Goal: Information Seeking & Learning: Learn about a topic

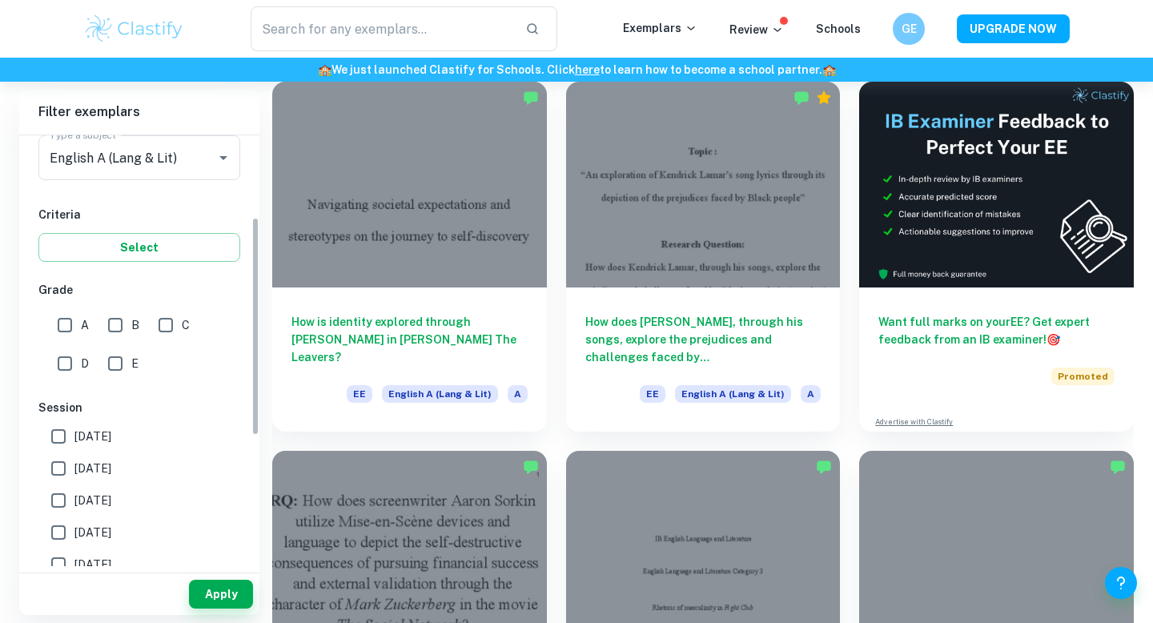
scroll to position [111, 0]
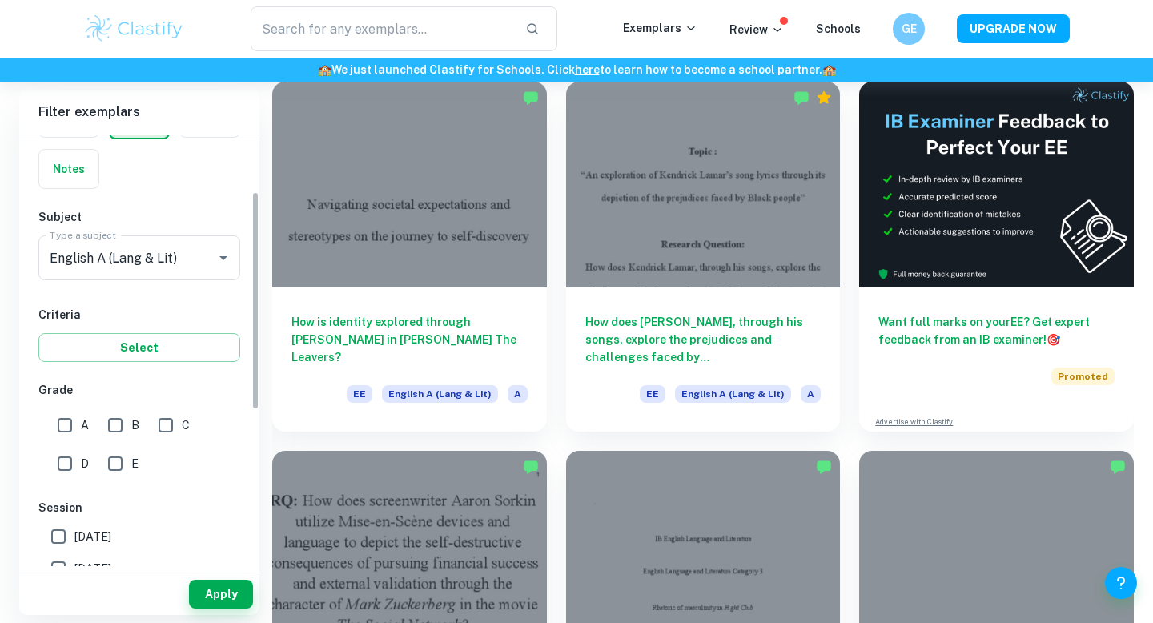
click at [71, 395] on h6 "Grade" at bounding box center [139, 390] width 202 height 18
click at [66, 434] on input "A" at bounding box center [65, 425] width 32 height 32
checkbox input "true"
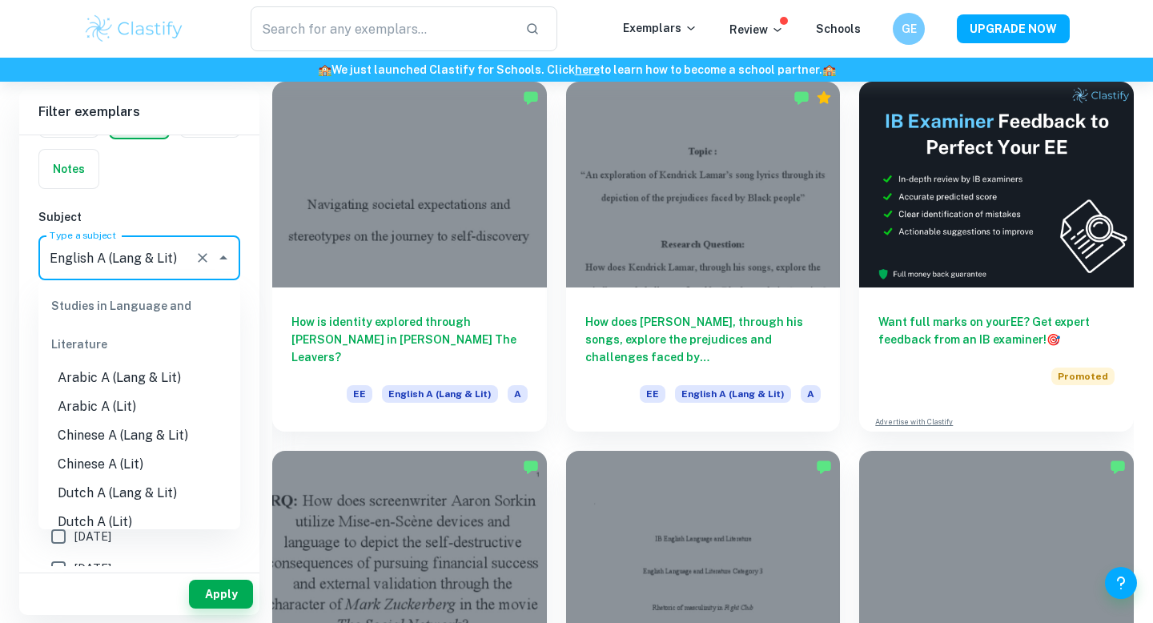
click at [150, 272] on input "English A (Lang & Lit)" at bounding box center [117, 258] width 142 height 30
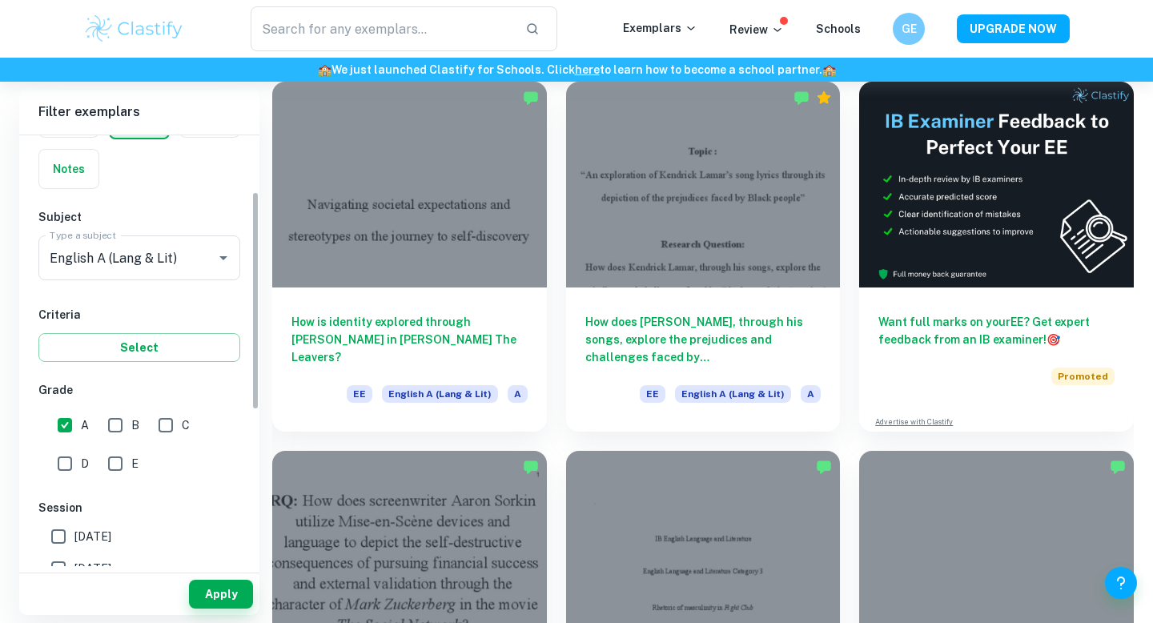
click at [185, 224] on h6 "Subject" at bounding box center [139, 217] width 202 height 18
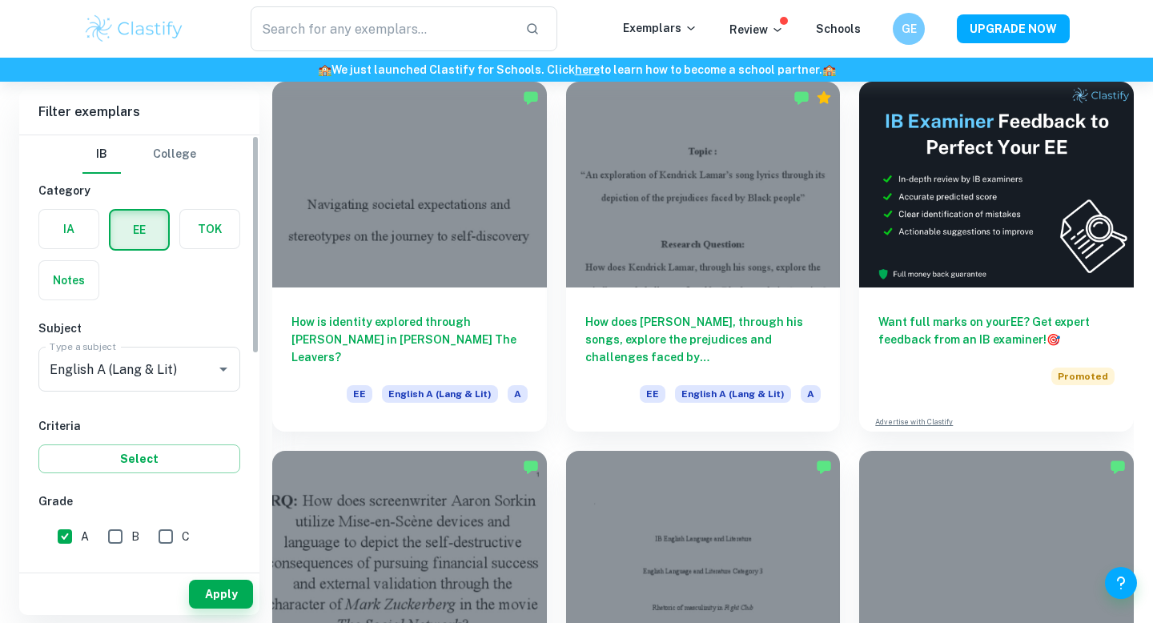
scroll to position [54, 0]
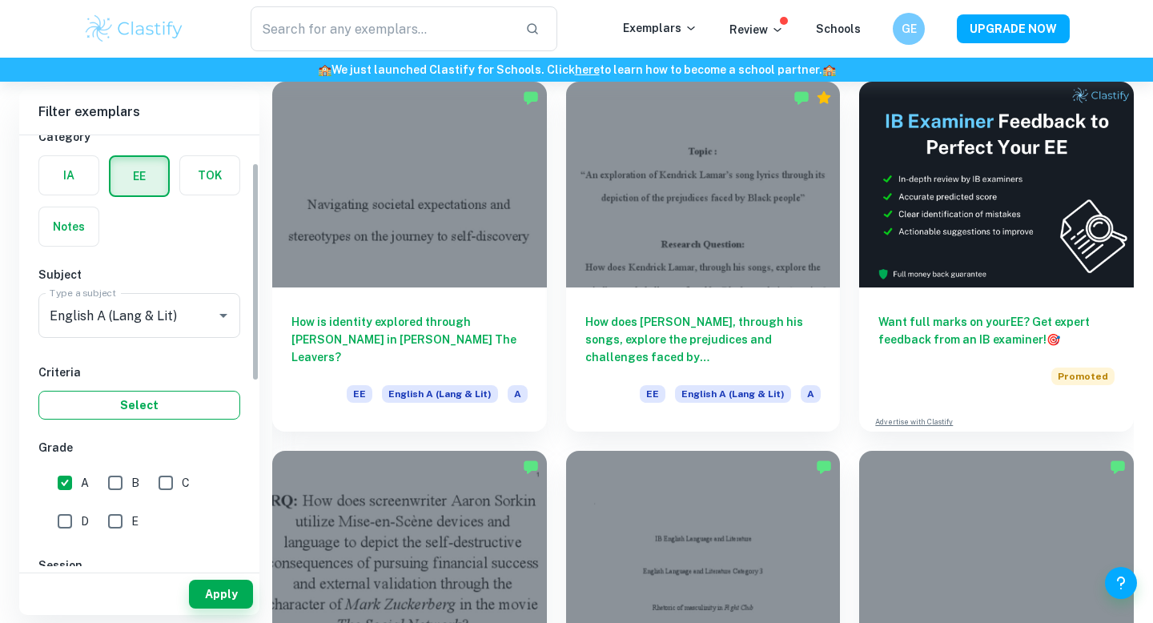
click at [158, 408] on button "Select" at bounding box center [139, 405] width 202 height 29
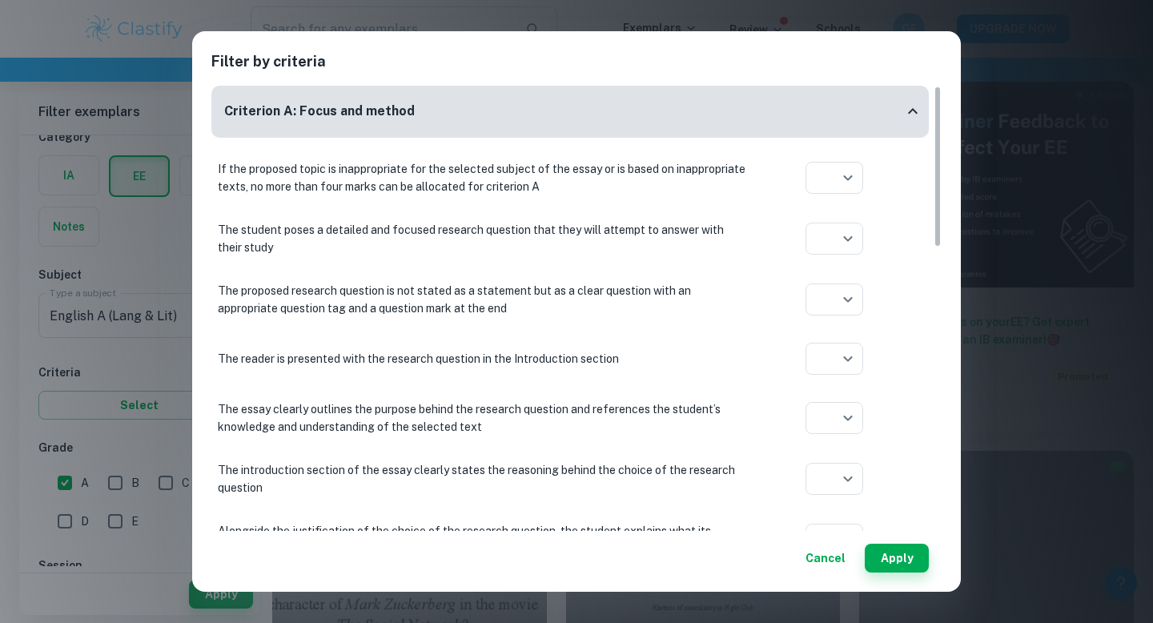
click at [954, 58] on div "Filter by criteria Criterion A: Focus and method If the proposed topic is inapp…" at bounding box center [576, 311] width 768 height 560
click at [813, 557] on button "Cancel" at bounding box center [825, 557] width 53 height 29
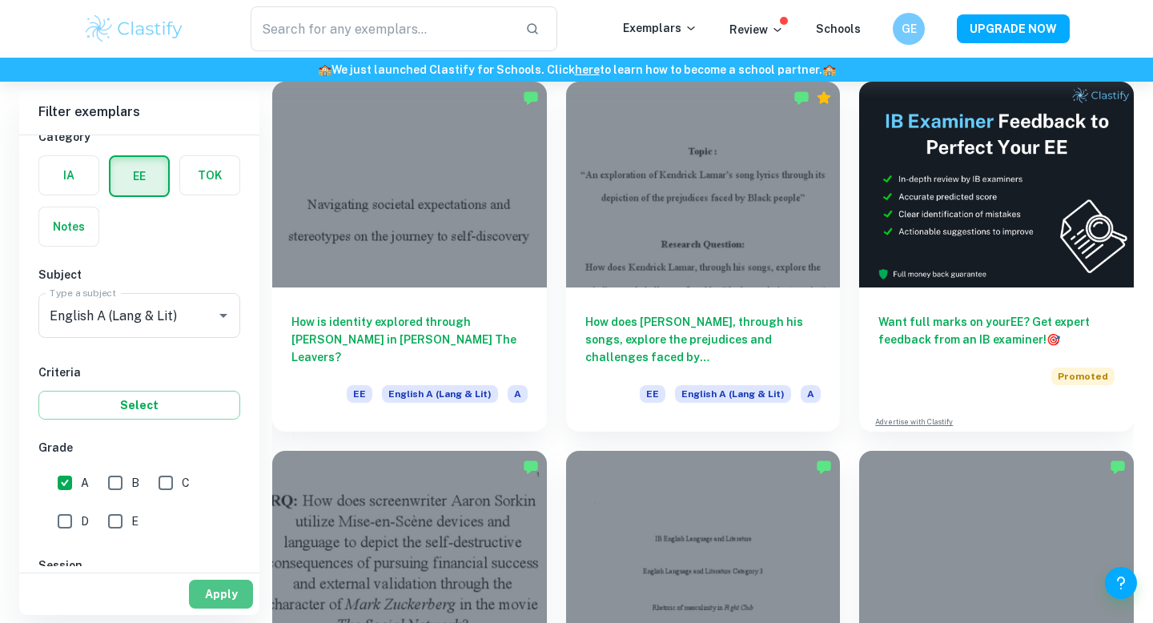
click at [223, 592] on button "Apply" at bounding box center [221, 593] width 64 height 29
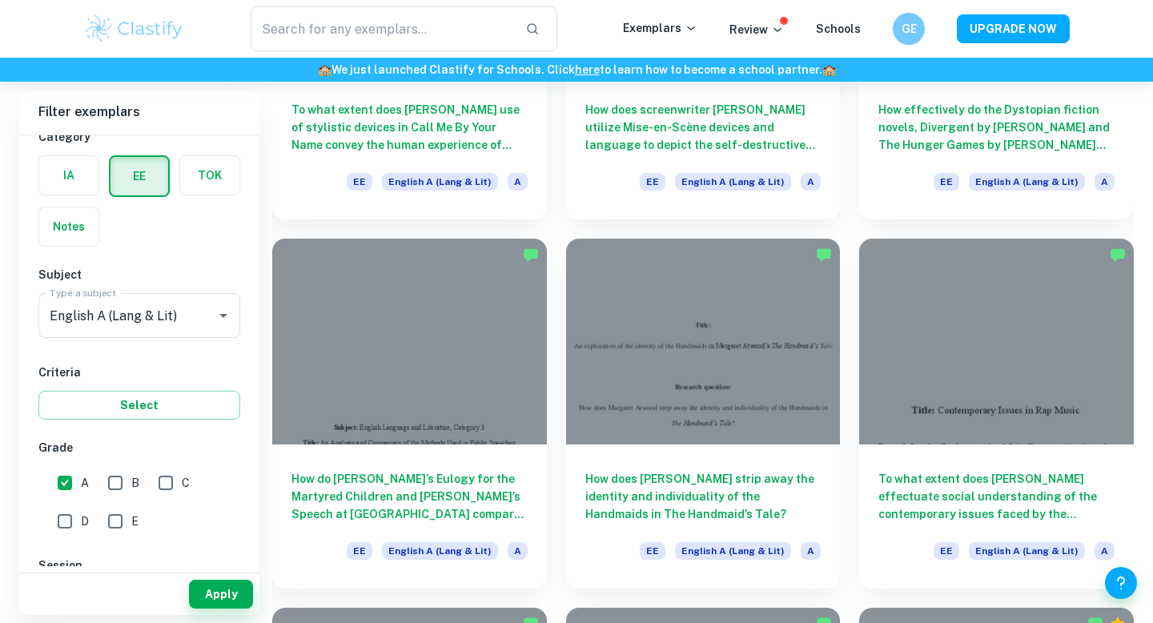
scroll to position [1442, 0]
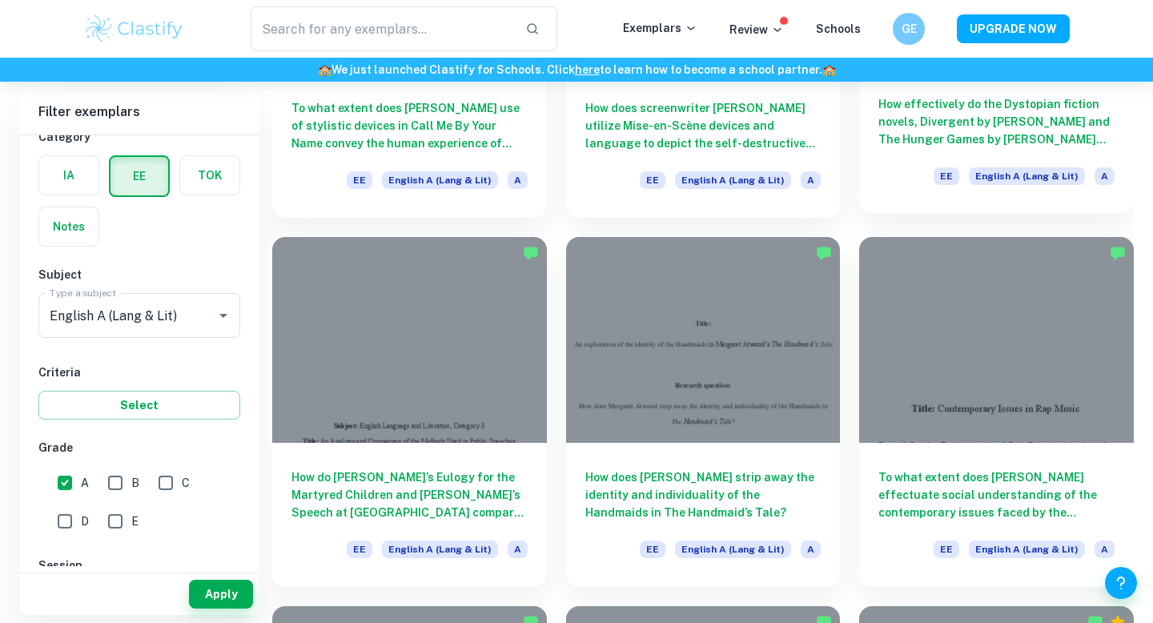
click at [912, 132] on h6 "How effectively do the Dystopian fiction novels, Divergent by [PERSON_NAME] and…" at bounding box center [996, 121] width 236 height 53
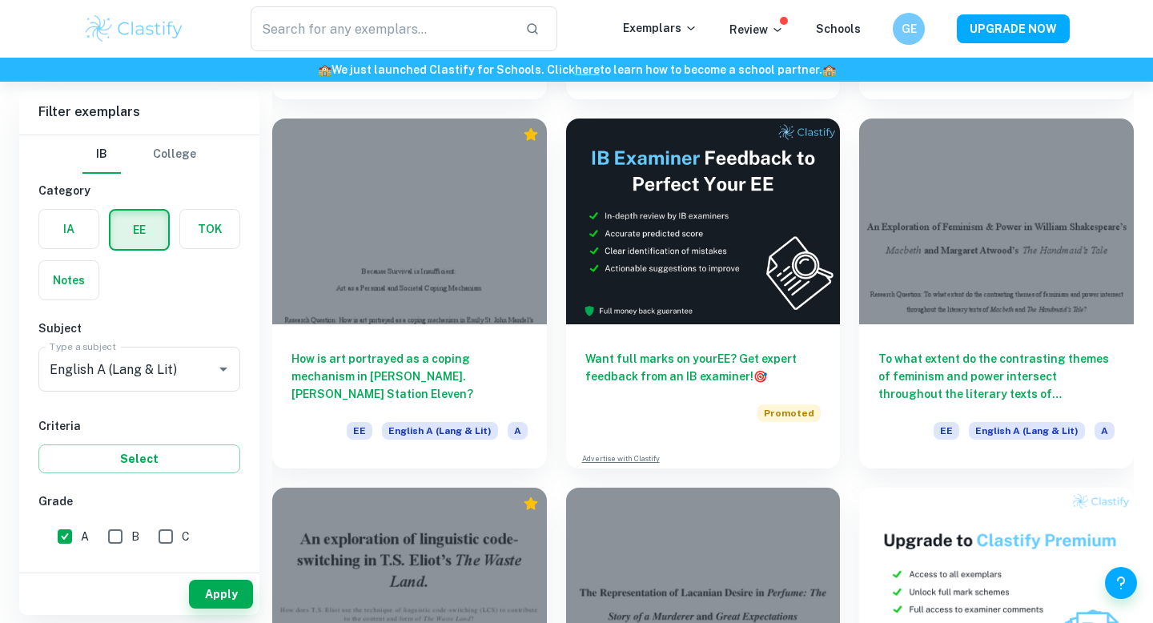
scroll to position [4145, 0]
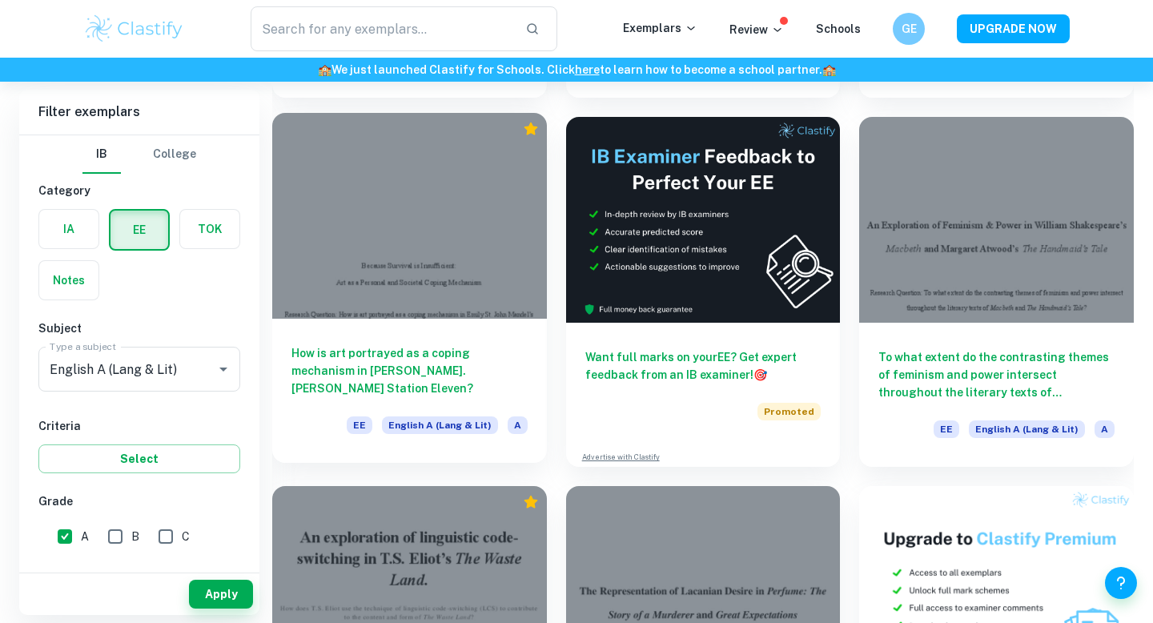
click at [471, 289] on div at bounding box center [409, 216] width 275 height 206
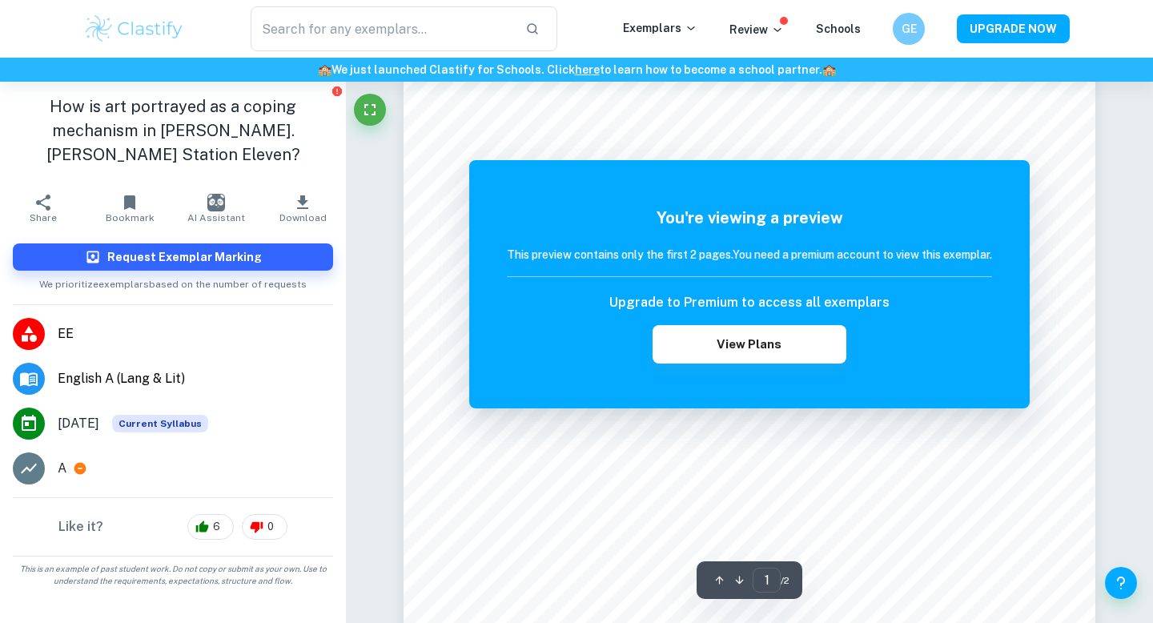
scroll to position [155, 0]
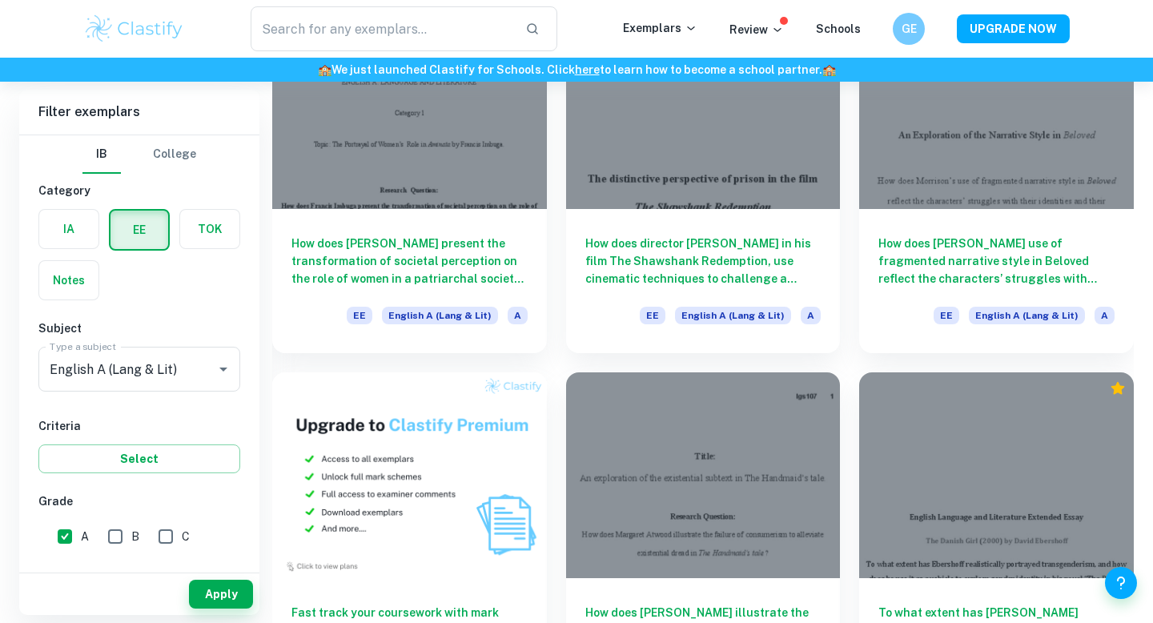
scroll to position [6476, 0]
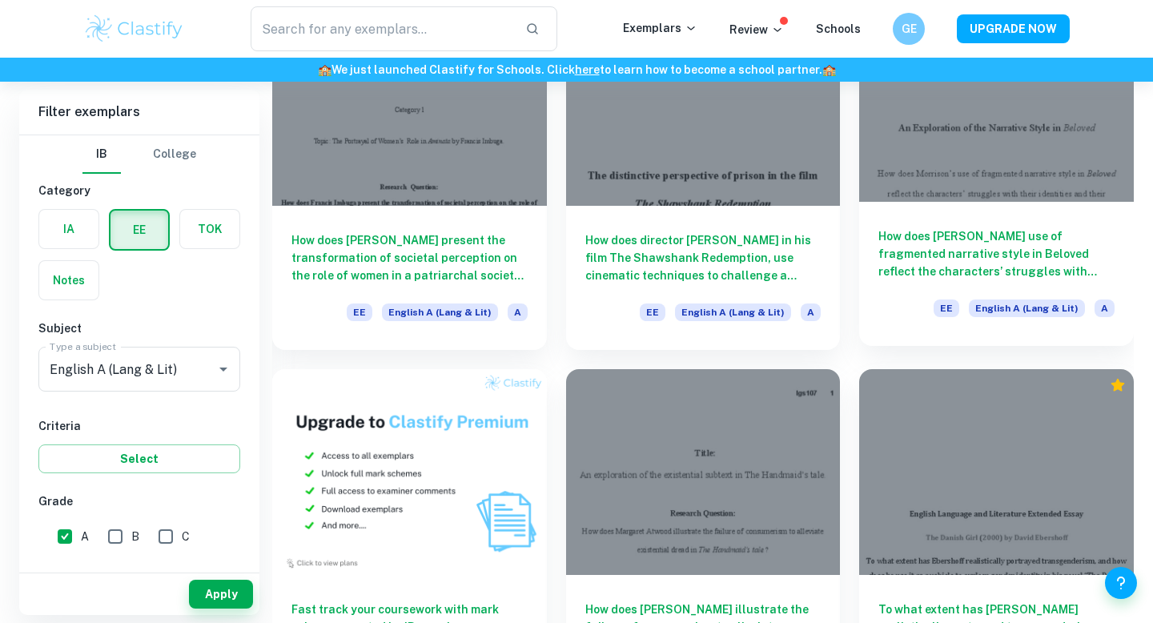
click at [984, 194] on div at bounding box center [996, 99] width 275 height 206
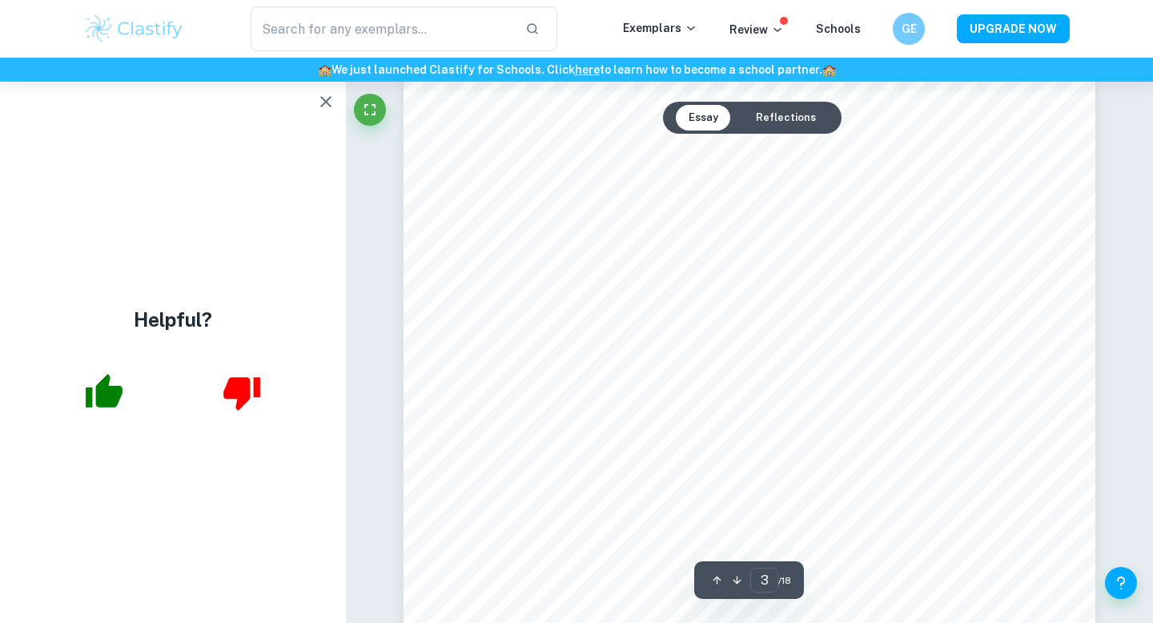
scroll to position [2236, 0]
click at [323, 103] on icon "button" at bounding box center [325, 101] width 11 height 11
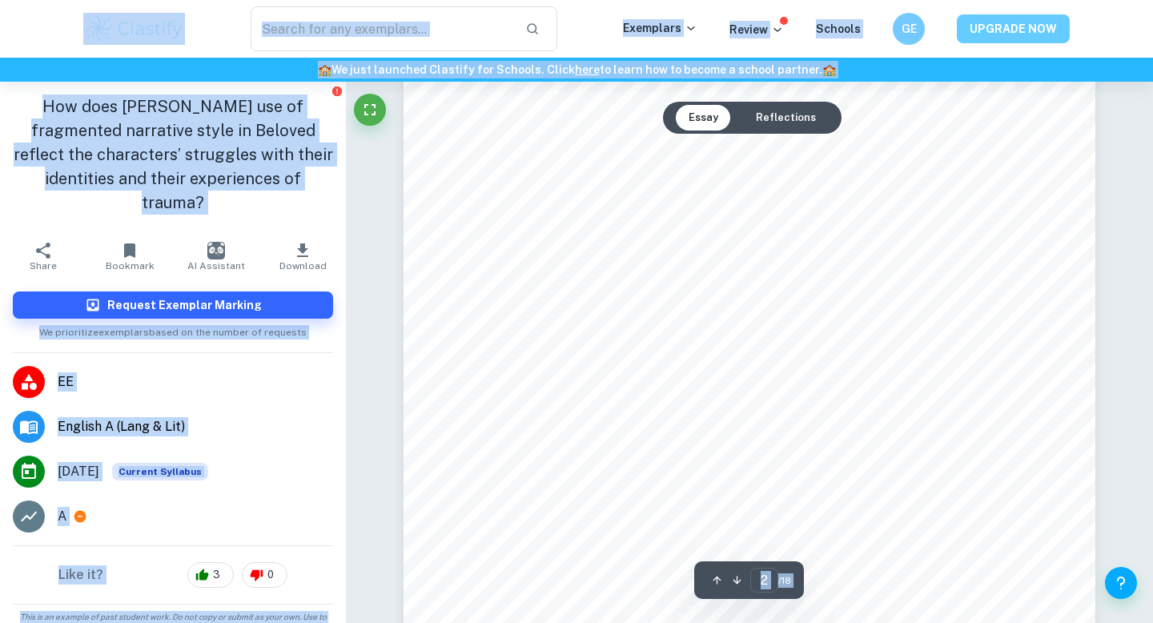
scroll to position [882, 0]
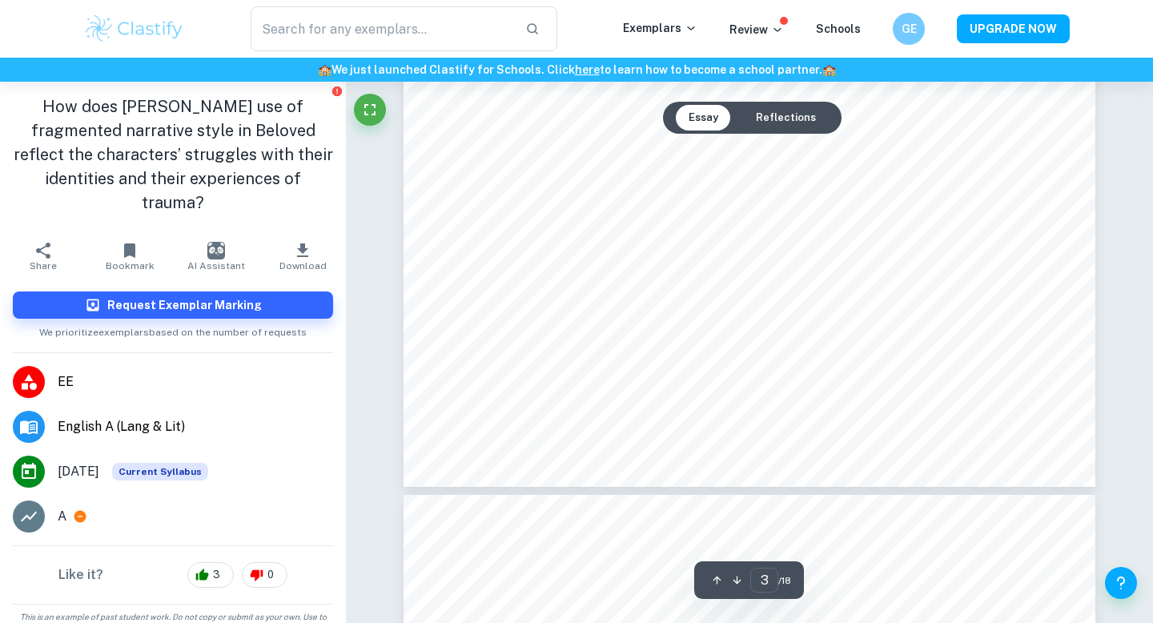
scroll to position [2536, 0]
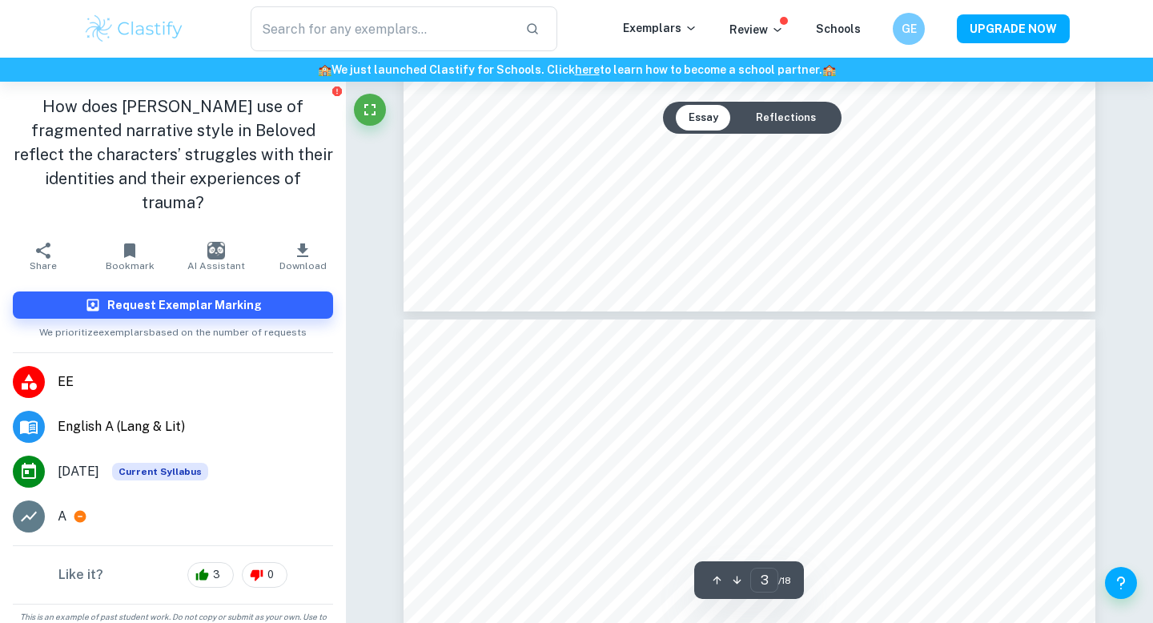
type input "4"
